Goal: Task Accomplishment & Management: Complete application form

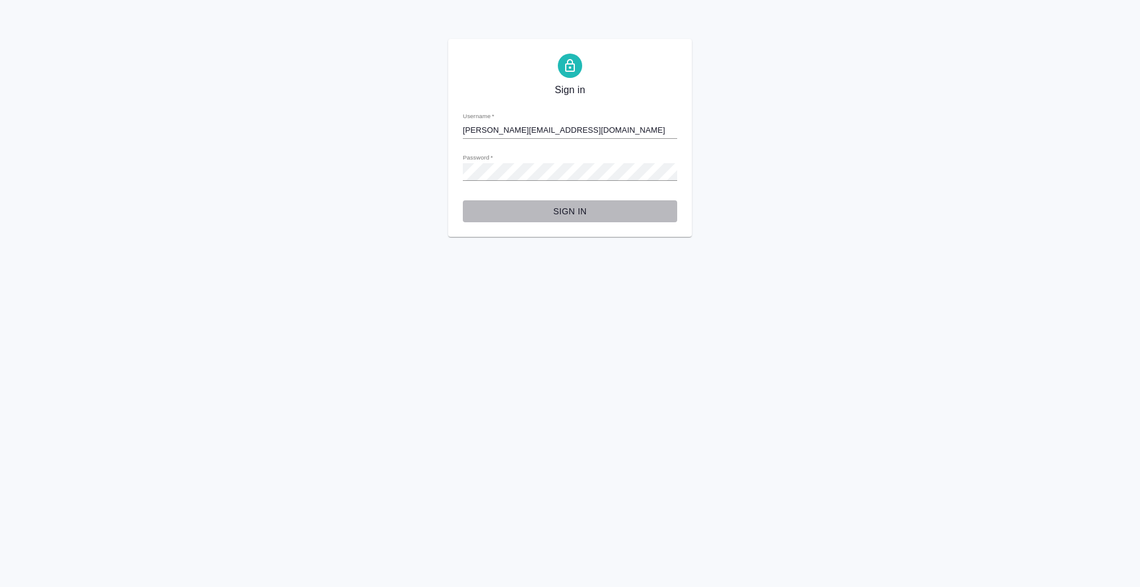
click at [579, 216] on span "Sign in" at bounding box center [570, 211] width 195 height 15
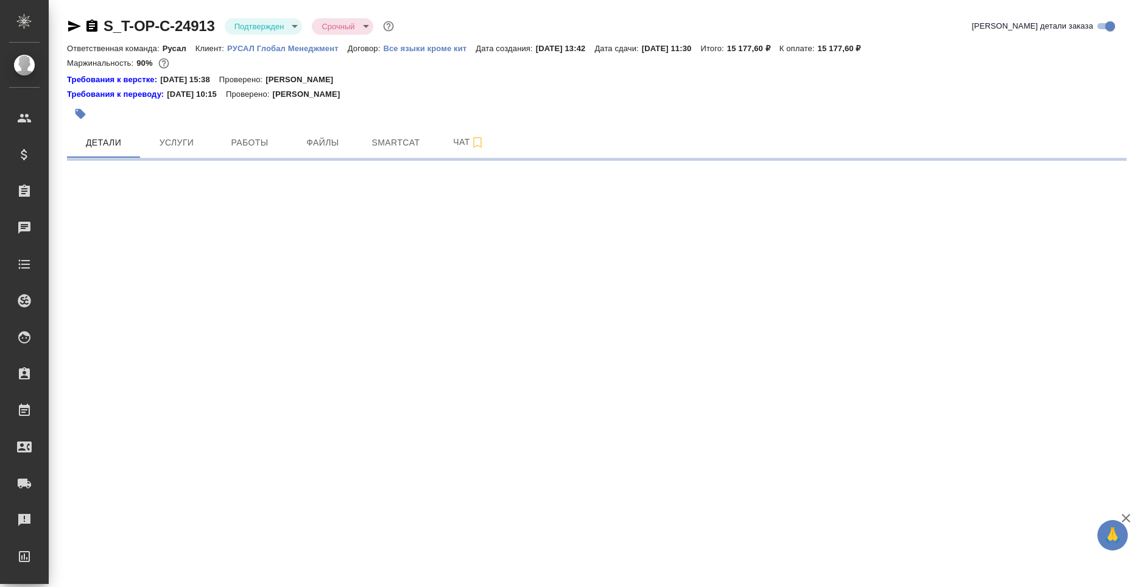
select select "RU"
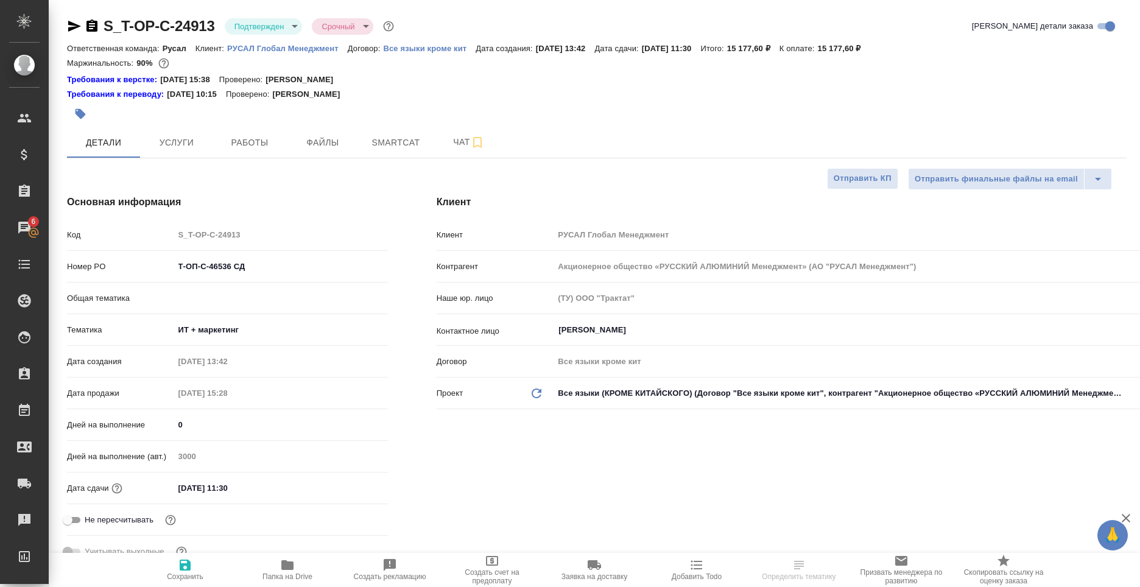
type input "[PERSON_NAME]"
type textarea "x"
click at [291, 568] on icon "button" at bounding box center [287, 565] width 12 height 10
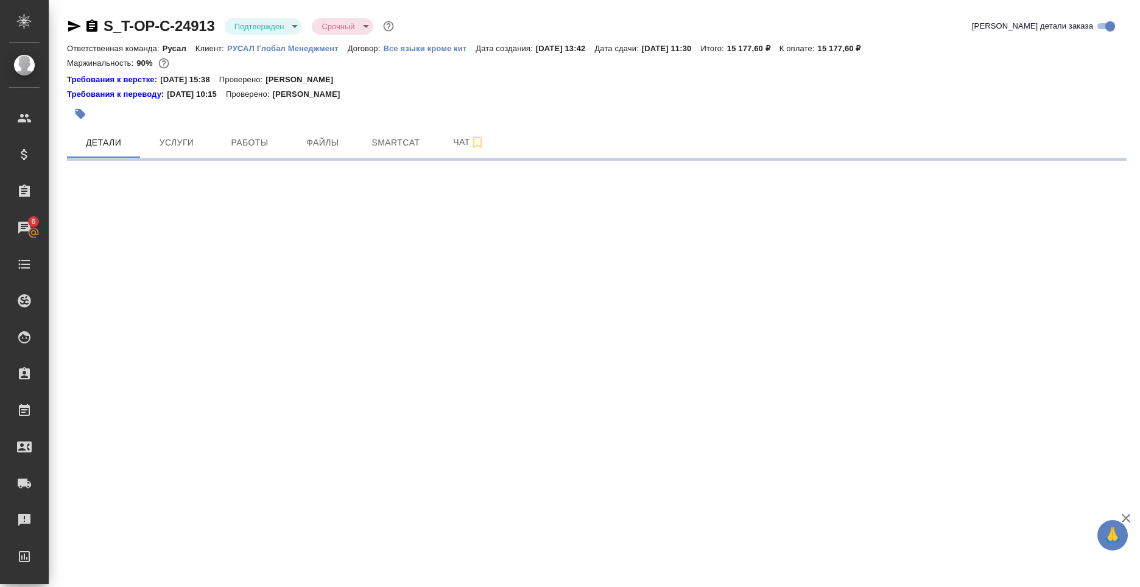
select select "RU"
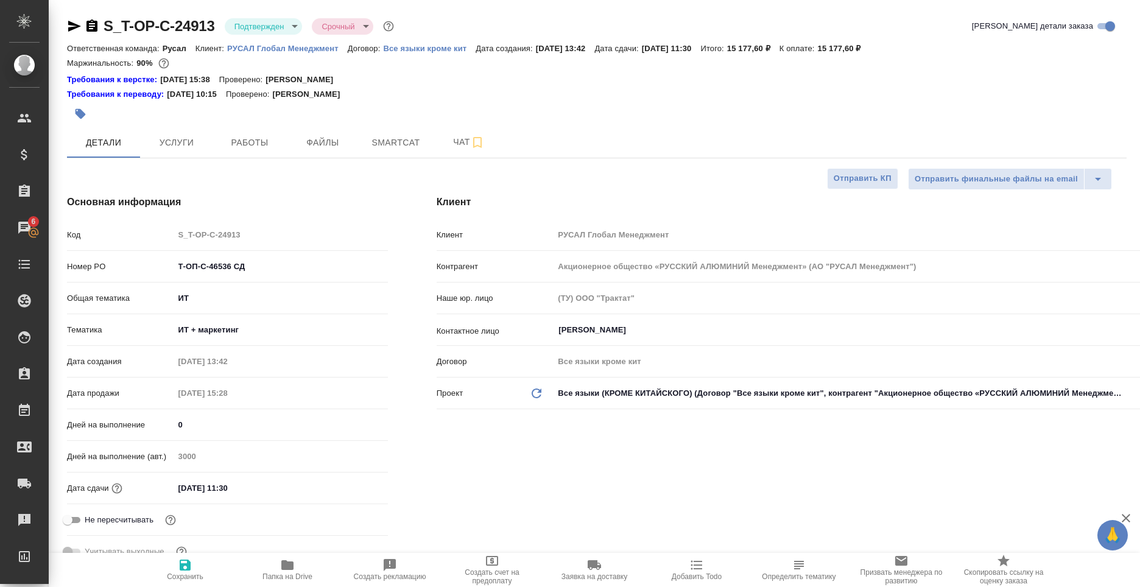
type textarea "x"
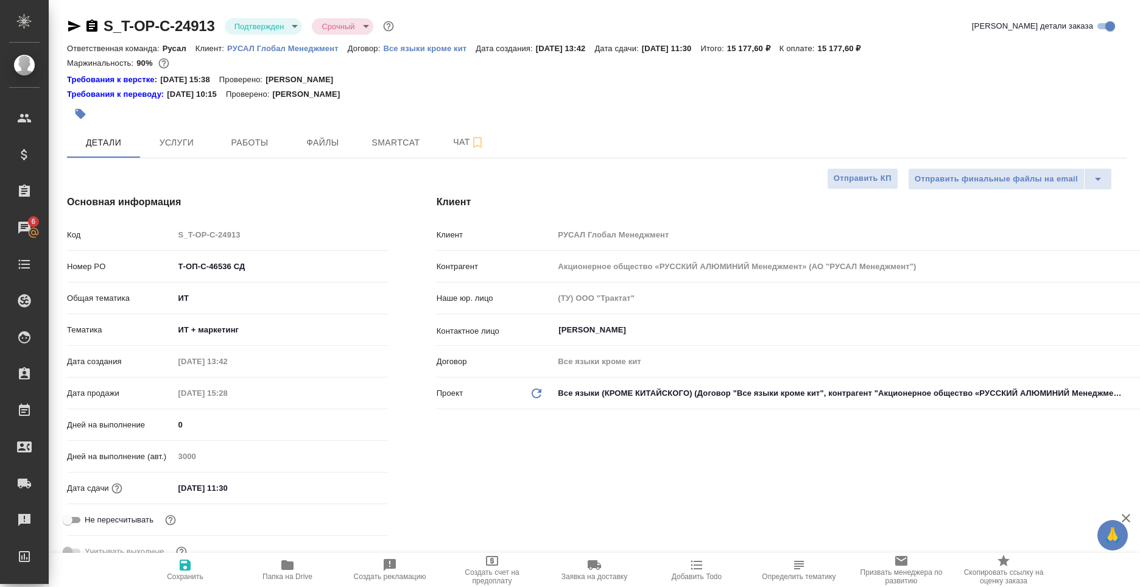
type textarea "x"
